Goal: Task Accomplishment & Management: Complete application form

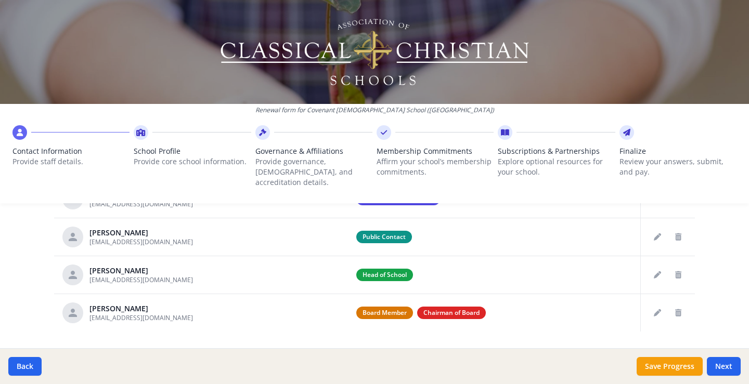
scroll to position [474, 0]
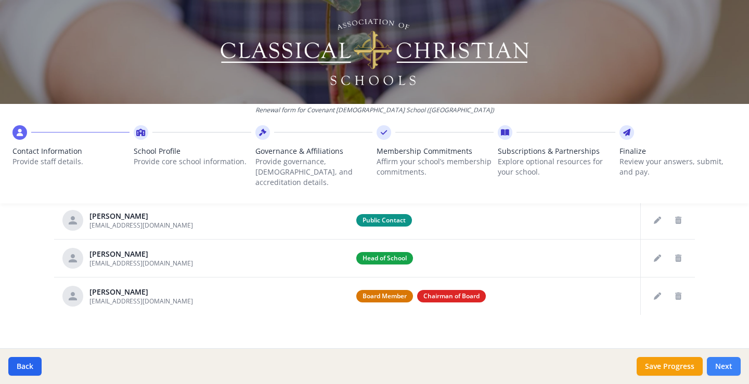
click at [727, 369] on button "Next" at bounding box center [724, 366] width 34 height 19
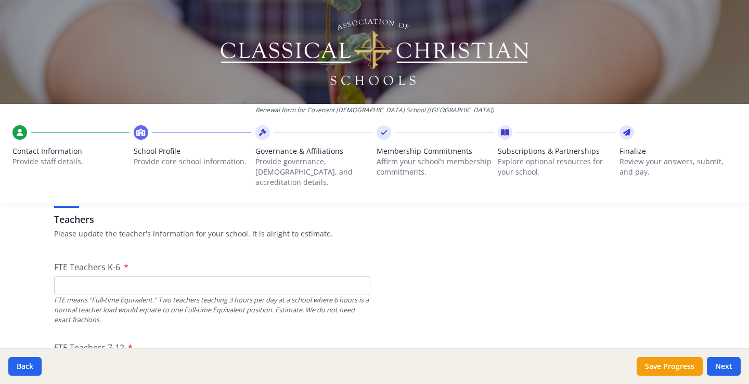
scroll to position [630, 0]
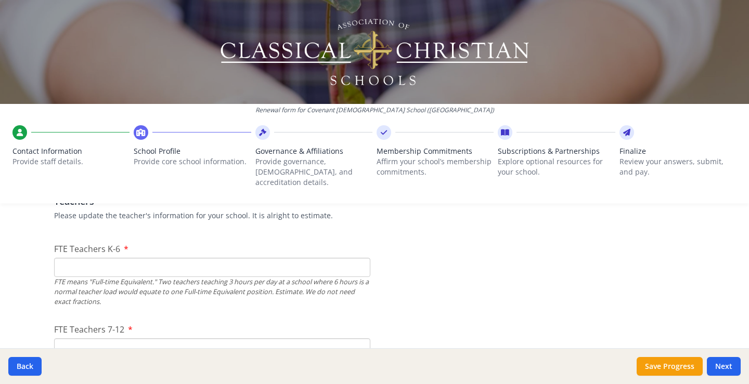
click at [224, 259] on input "FTE Teachers K-6" at bounding box center [212, 267] width 316 height 19
click at [356, 263] on input "FTE Teachers K-6" at bounding box center [212, 267] width 316 height 19
click at [355, 259] on input "0" at bounding box center [212, 267] width 316 height 19
click at [357, 258] on input "1" at bounding box center [212, 267] width 316 height 19
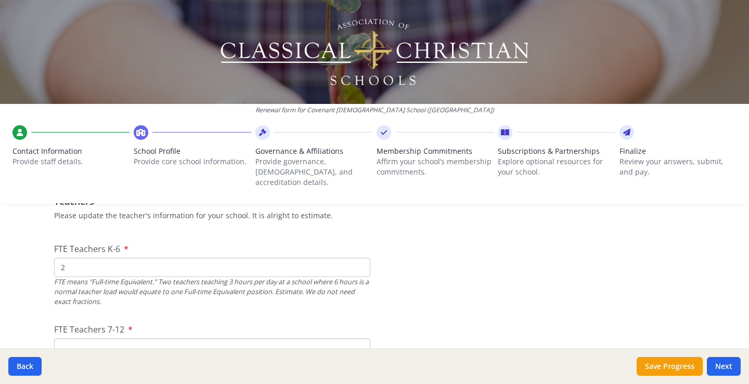
click at [356, 258] on input "2" at bounding box center [212, 267] width 316 height 19
type input "3"
click at [356, 258] on input "3" at bounding box center [212, 267] width 316 height 19
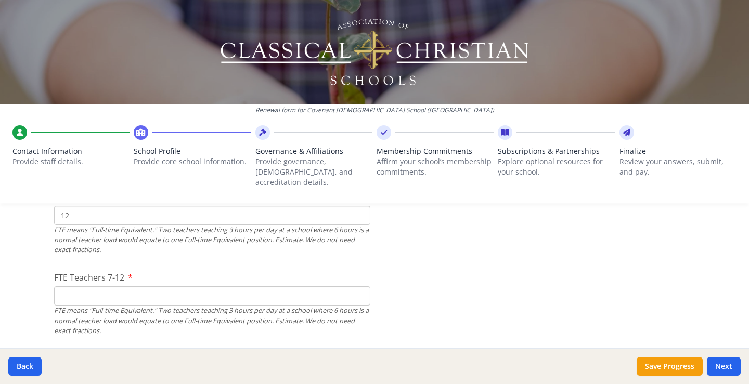
type input "12"
click at [235, 287] on input "FTE Teachers 7-12" at bounding box center [212, 296] width 316 height 19
type input "14"
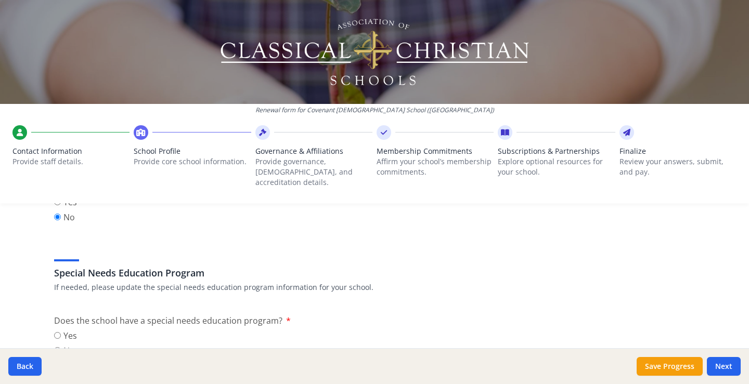
scroll to position [1202, 0]
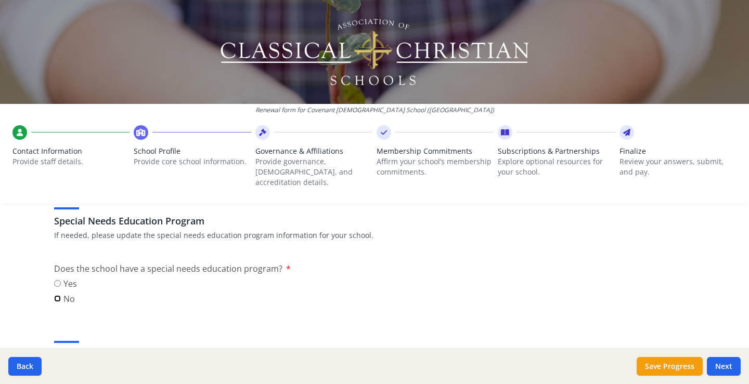
click at [54, 295] on input "No" at bounding box center [57, 298] width 7 height 7
radio input "true"
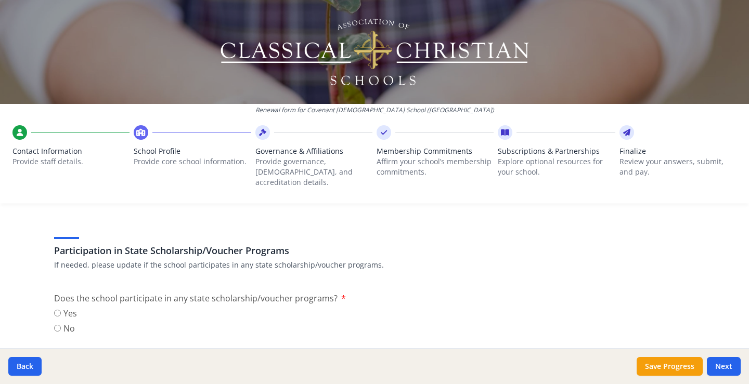
scroll to position [1358, 0]
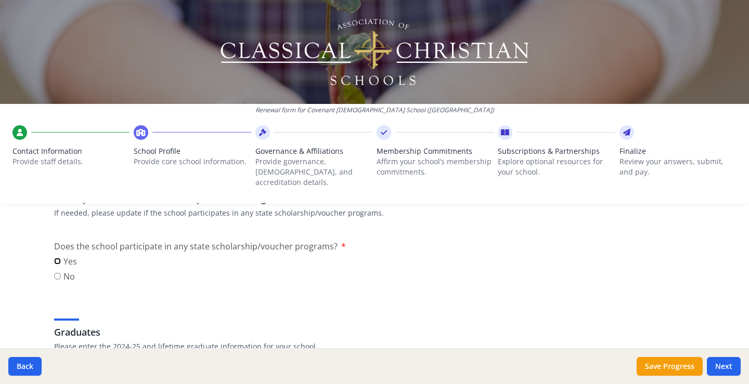
click at [54, 258] on input "Yes" at bounding box center [57, 261] width 7 height 7
radio input "true"
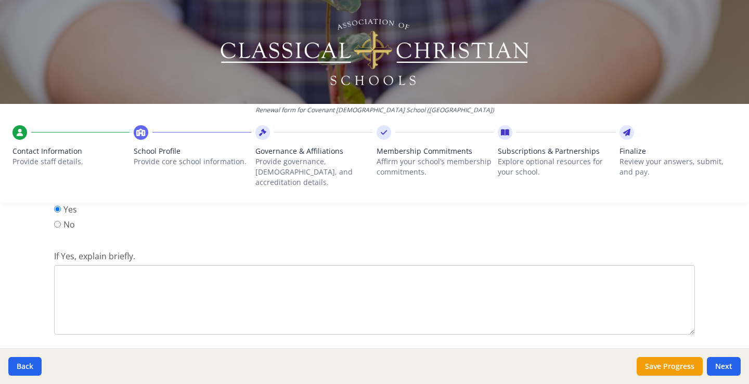
click at [141, 277] on textarea "If Yes, explain briefly." at bounding box center [374, 300] width 641 height 70
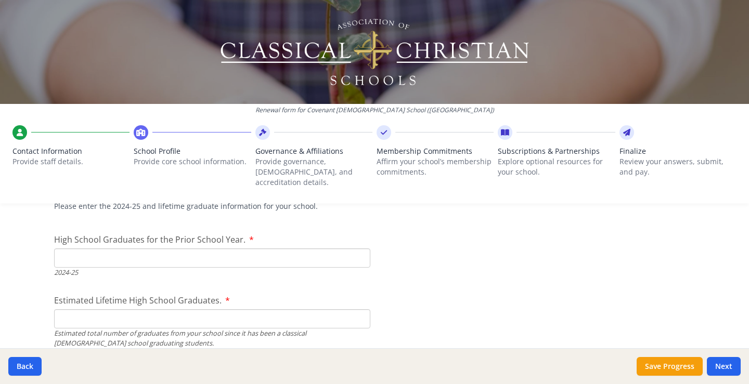
scroll to position [1618, 0]
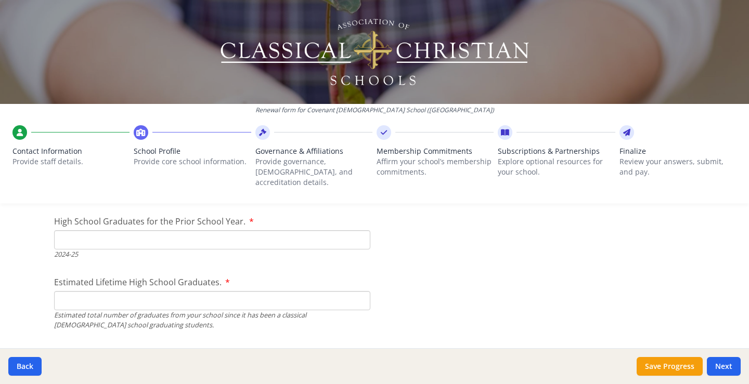
type textarea "The school participated in the Alabama Choose Act for the first time this schoo…"
click at [168, 233] on input "High School Graduates for the Prior School Year." at bounding box center [212, 239] width 316 height 19
